Goal: Task Accomplishment & Management: Use online tool/utility

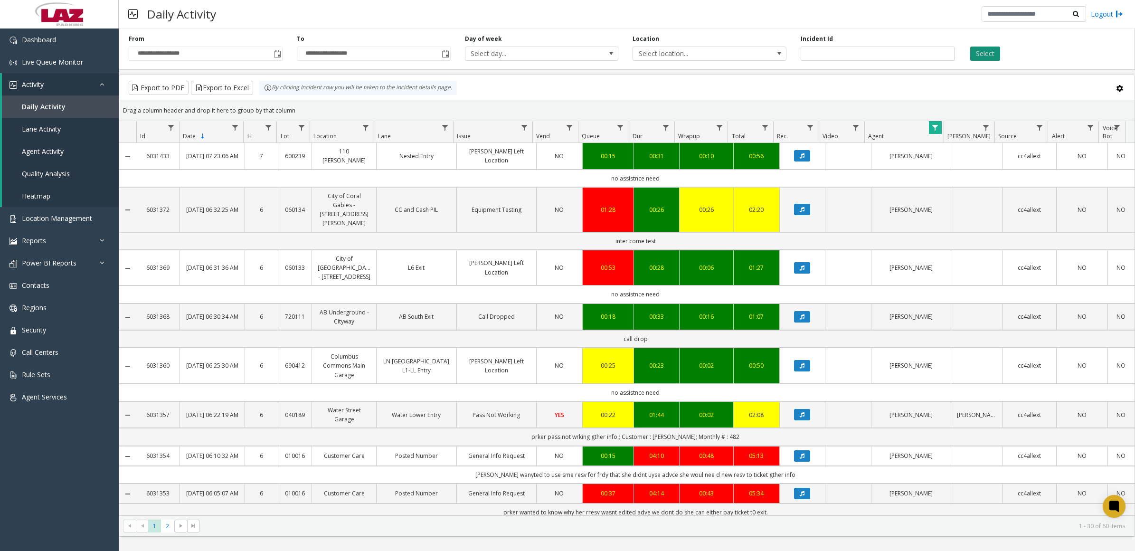
click at [985, 55] on button "Select" at bounding box center [985, 54] width 30 height 14
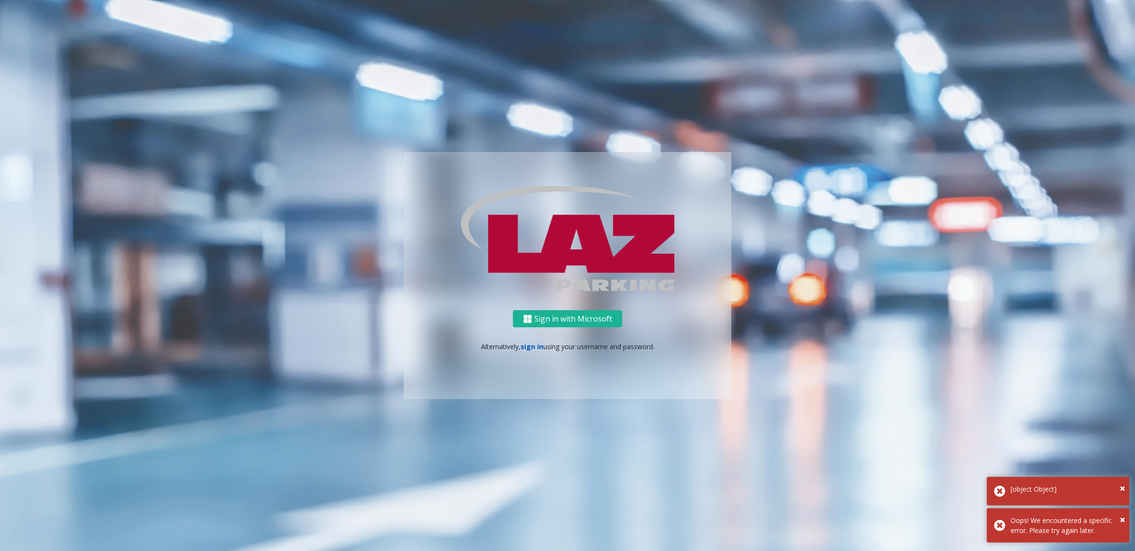
click at [525, 346] on link "sign in" at bounding box center [532, 346] width 23 height 9
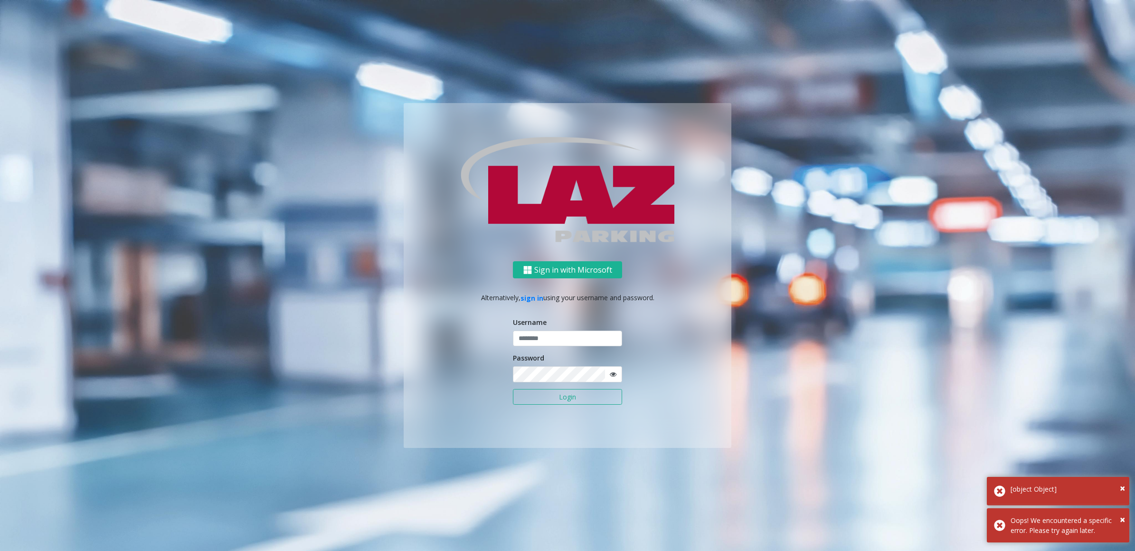
type input "**********"
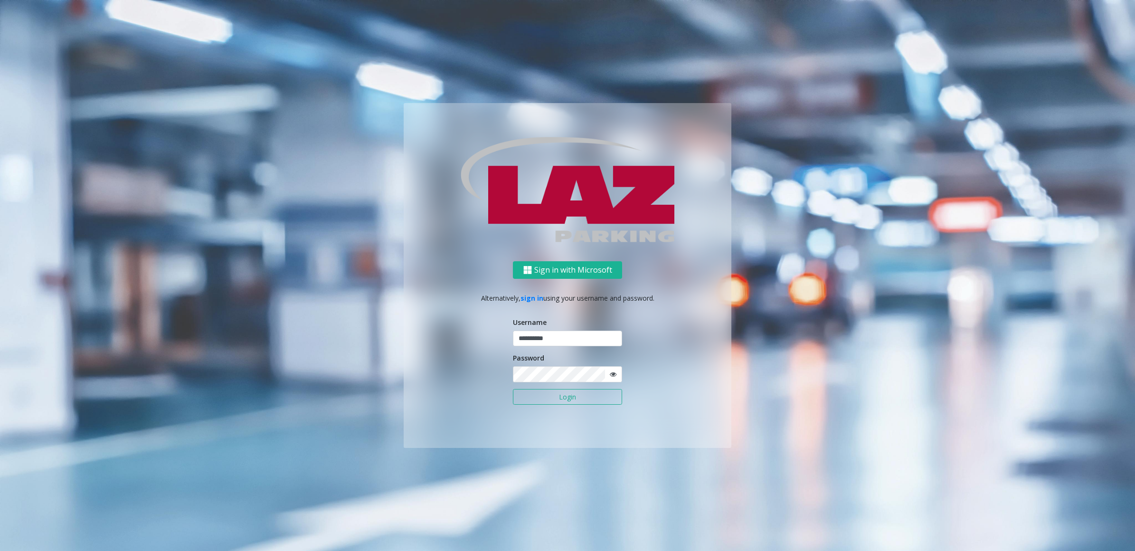
click at [556, 396] on button "Login" at bounding box center [567, 397] width 109 height 16
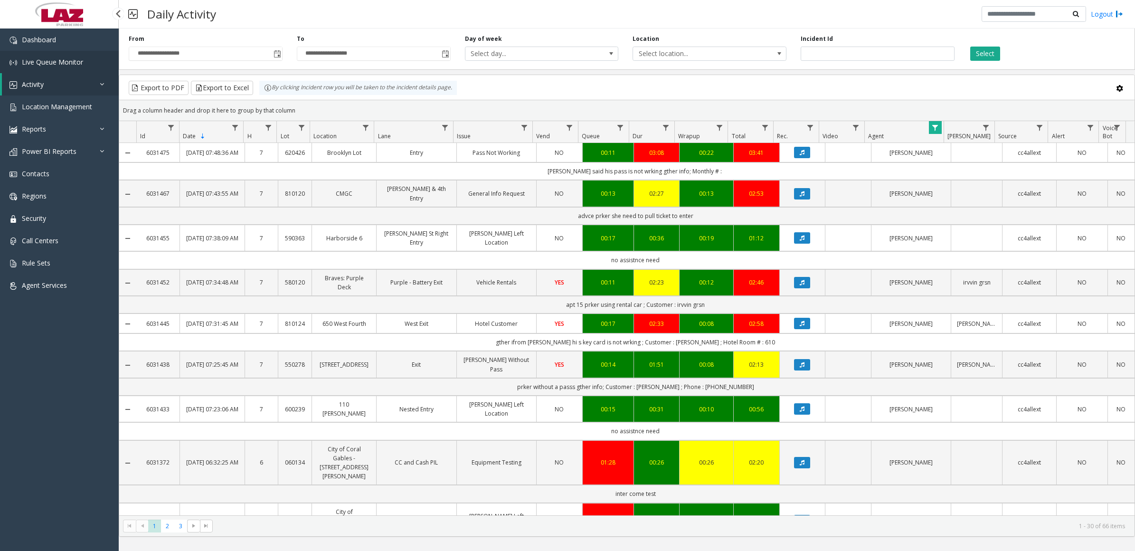
click at [35, 58] on span "Live Queue Monitor" at bounding box center [52, 61] width 61 height 9
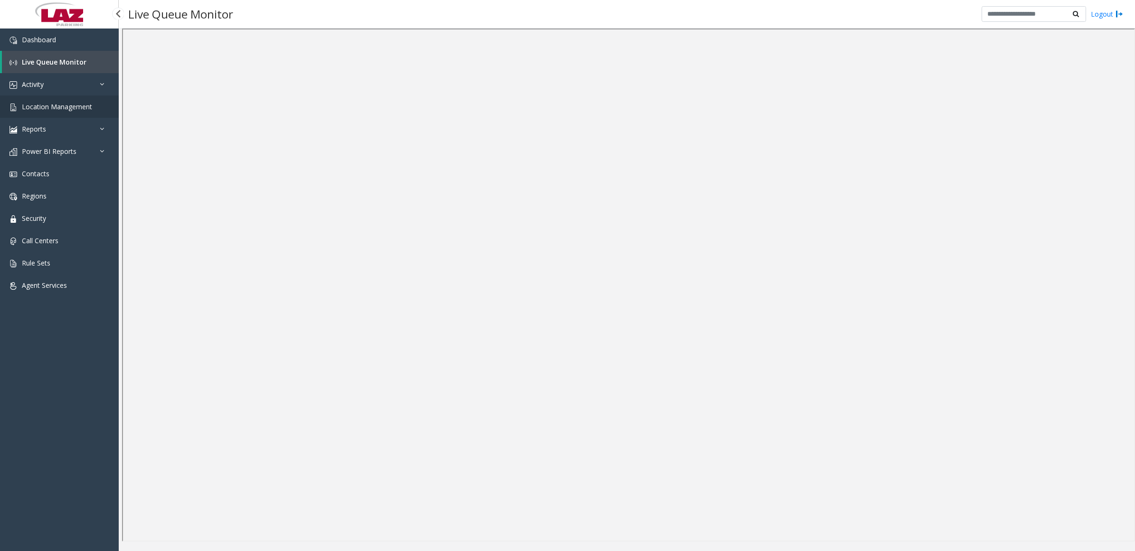
click at [36, 106] on span "Location Management" at bounding box center [57, 106] width 70 height 9
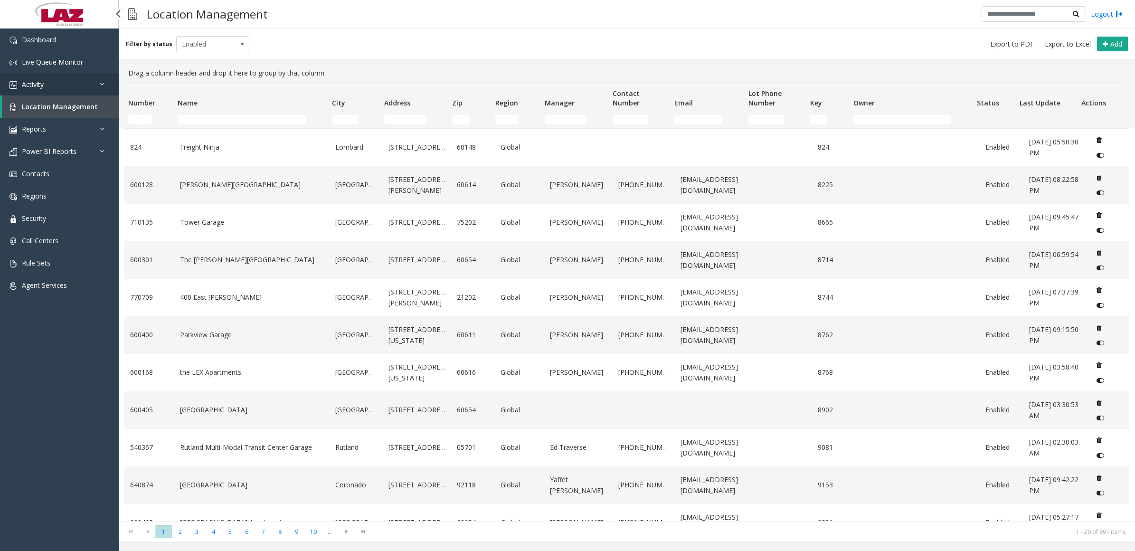
click at [48, 86] on link "Activity" at bounding box center [59, 84] width 119 height 22
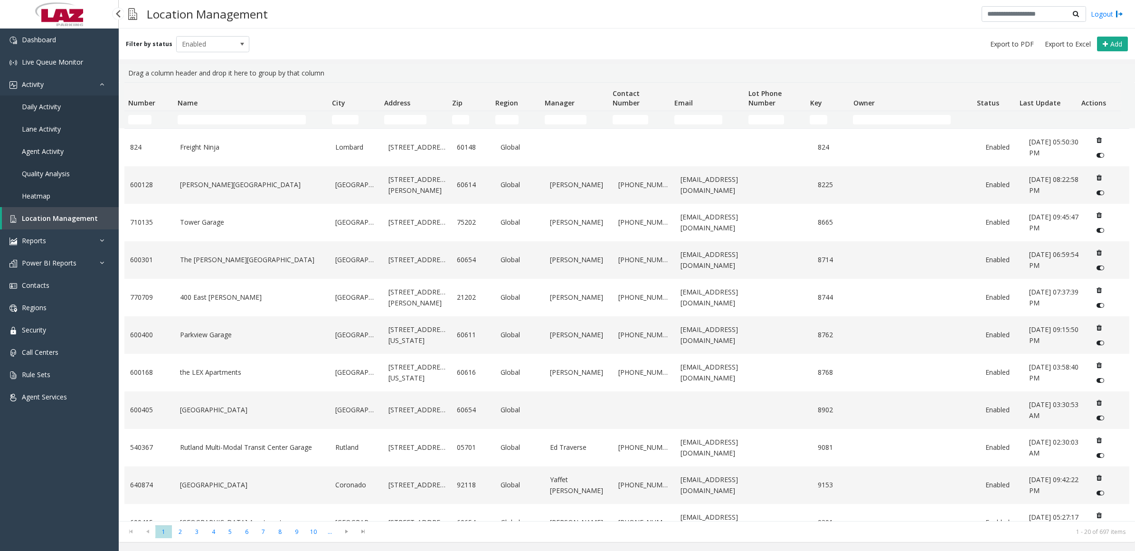
click at [48, 107] on span "Daily Activity" at bounding box center [41, 106] width 39 height 9
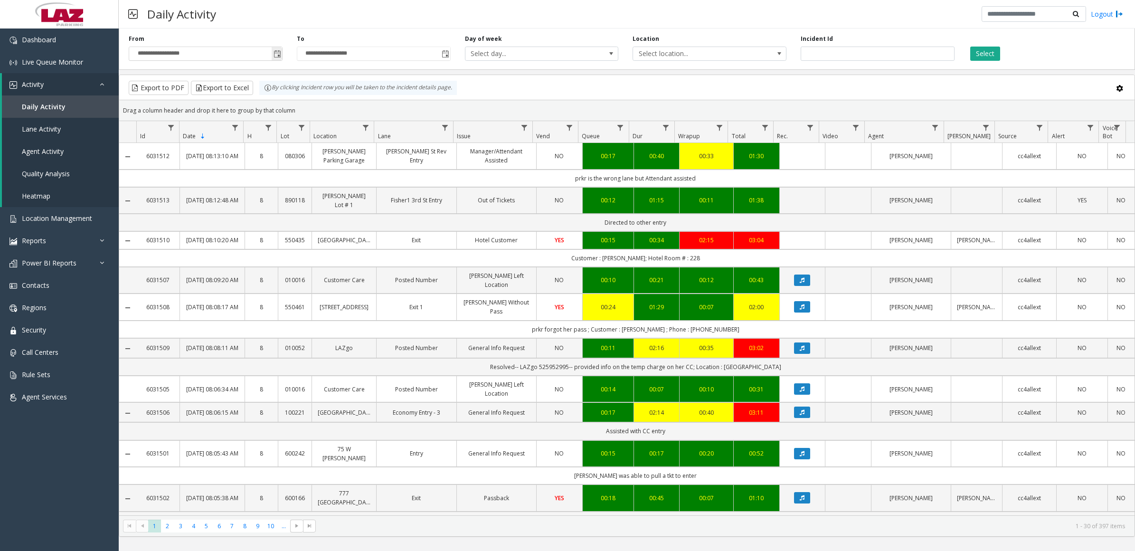
click at [276, 55] on span "Toggle popup" at bounding box center [278, 54] width 8 height 8
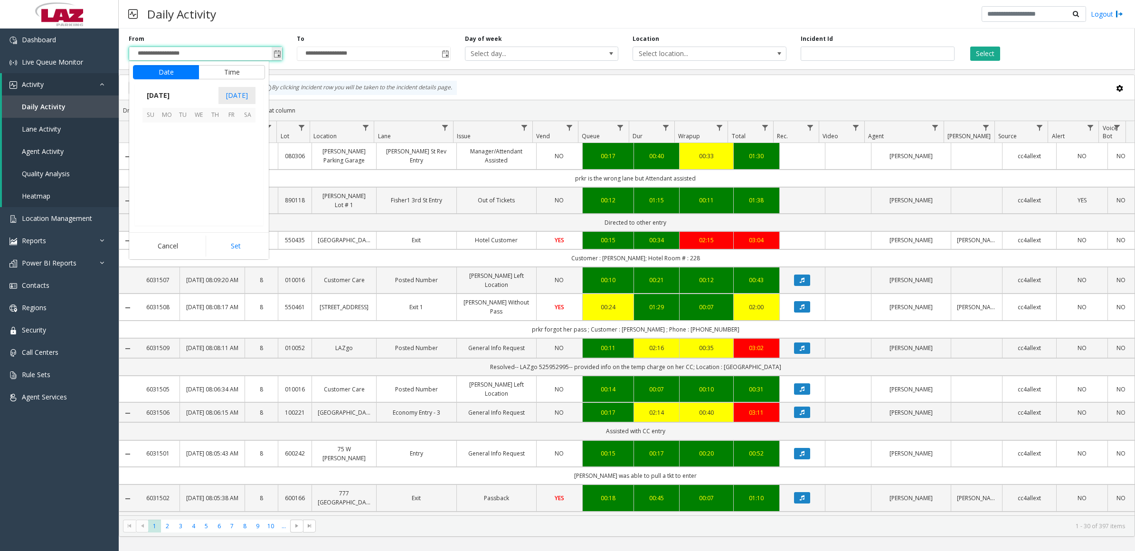
scroll to position [170298, 0]
click at [153, 161] on span "10" at bounding box center [151, 163] width 16 height 16
click at [157, 191] on li "11" at bounding box center [156, 194] width 33 height 14
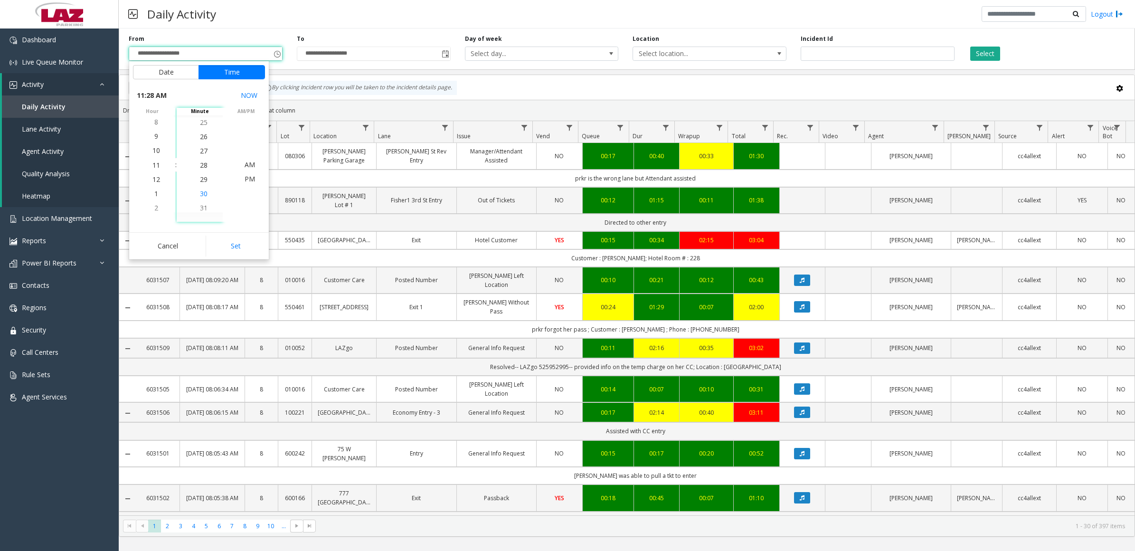
click at [204, 191] on li "30" at bounding box center [203, 194] width 33 height 14
click at [247, 179] on span "PM" at bounding box center [250, 178] width 10 height 9
click at [252, 244] on button "Set" at bounding box center [236, 246] width 60 height 21
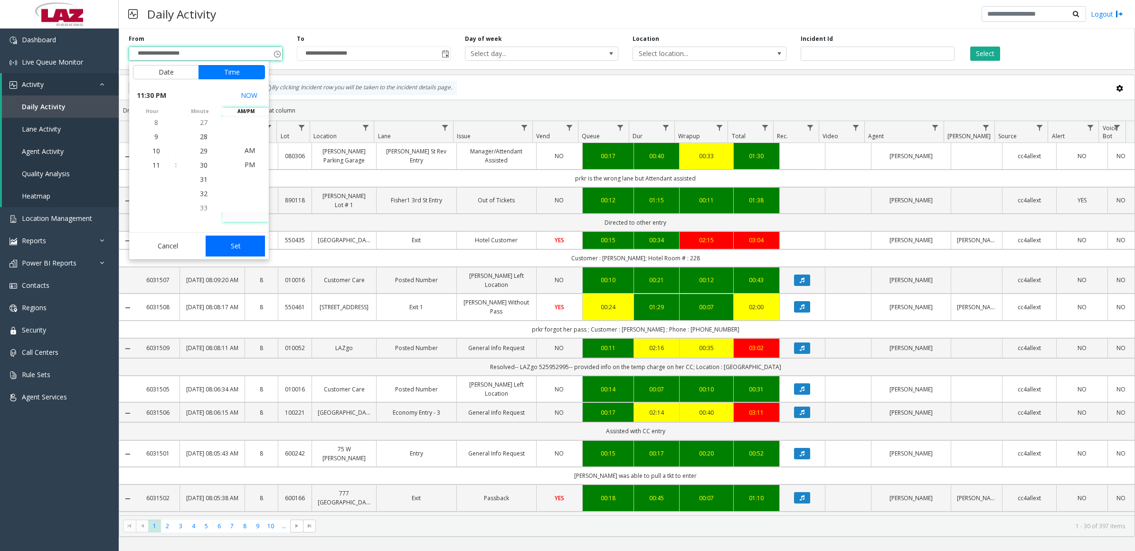
type input "**********"
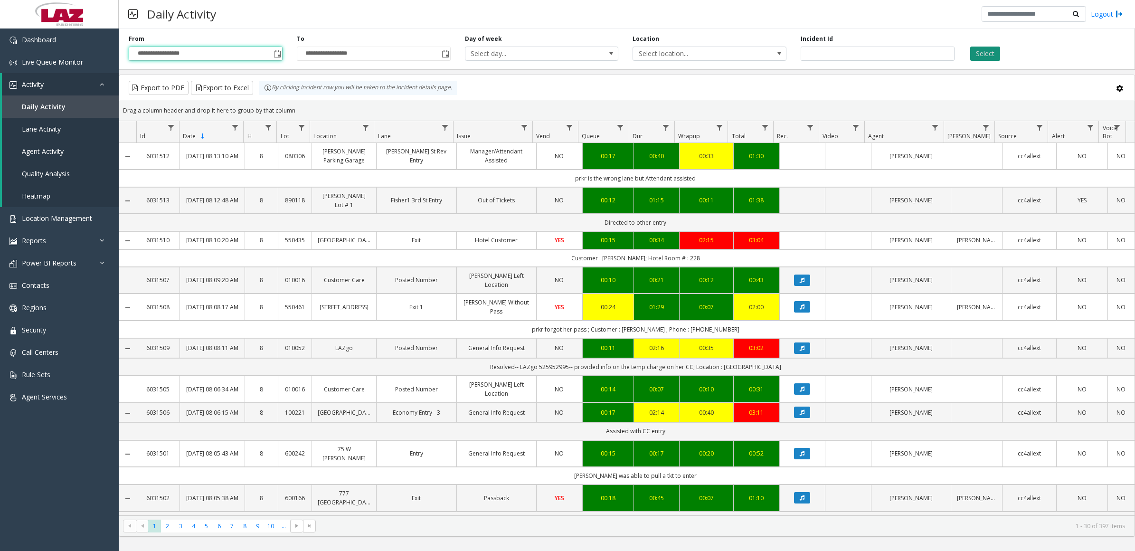
click at [987, 56] on button "Select" at bounding box center [985, 54] width 30 height 14
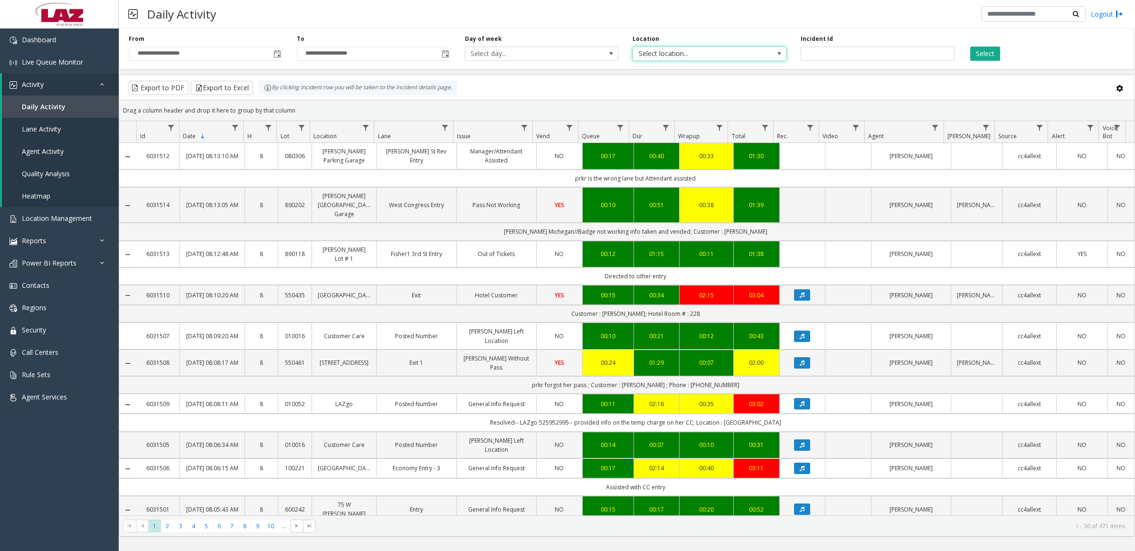
click at [737, 51] on span "Select location..." at bounding box center [694, 53] width 122 height 13
type input "*******"
click at [653, 117] on li "100240 Chicago Meters" at bounding box center [709, 117] width 151 height 13
click at [996, 55] on button "Select" at bounding box center [985, 54] width 30 height 14
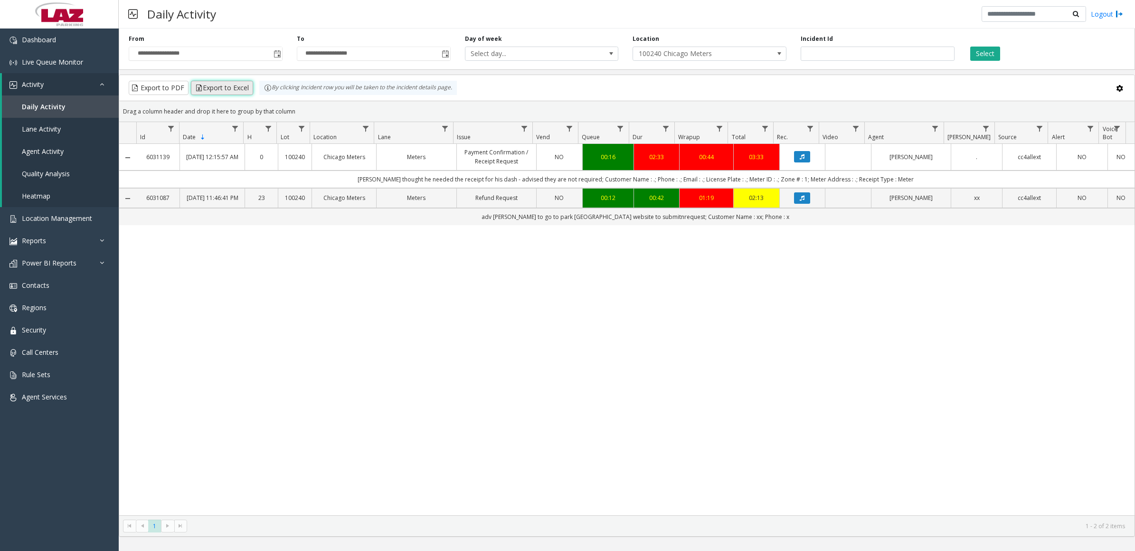
click at [240, 89] on button "Export to Excel" at bounding box center [222, 88] width 62 height 14
